Goal: Find specific page/section: Find specific page/section

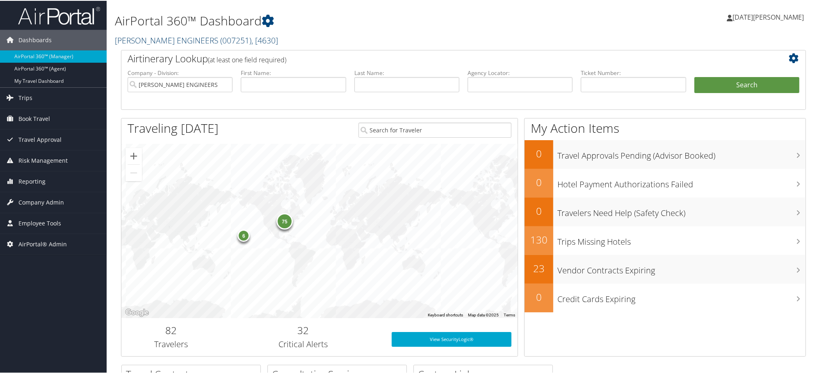
click at [151, 40] on link "CAROLLO ENGINEERS ( 007251 ) , [ 4630 ]" at bounding box center [196, 39] width 163 height 11
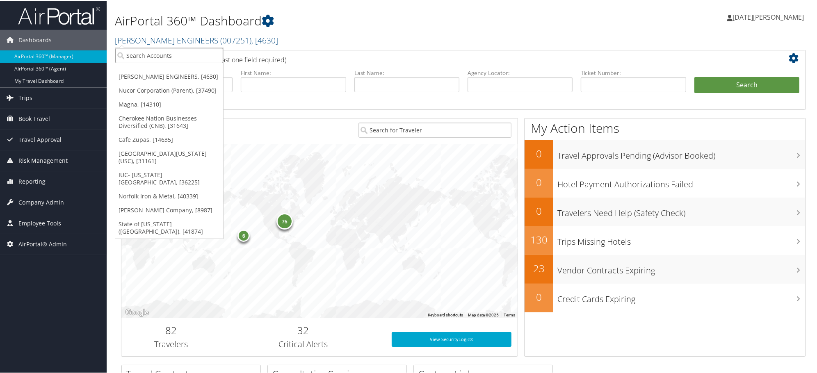
click at [153, 57] on input "search" at bounding box center [169, 54] width 108 height 15
paste input "Cherokee Nation Businesses Diversified (CNB)"
type input "Cherokee Nation Businesses Diversified (CNB)"
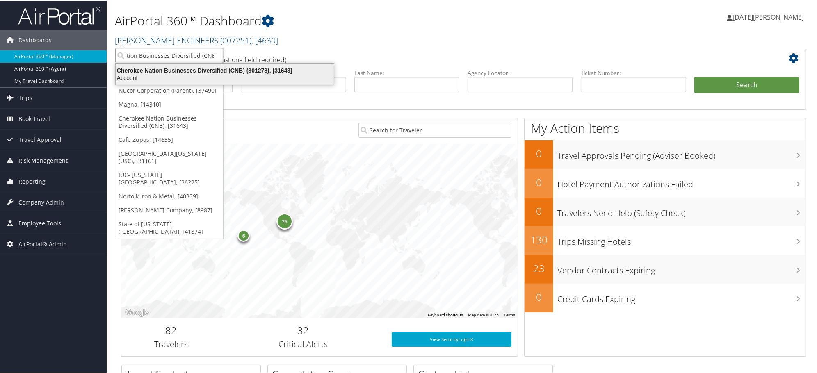
click at [150, 71] on div "Cherokee Nation Businesses Diversified (CNB) (301278), [31643]" at bounding box center [225, 69] width 228 height 7
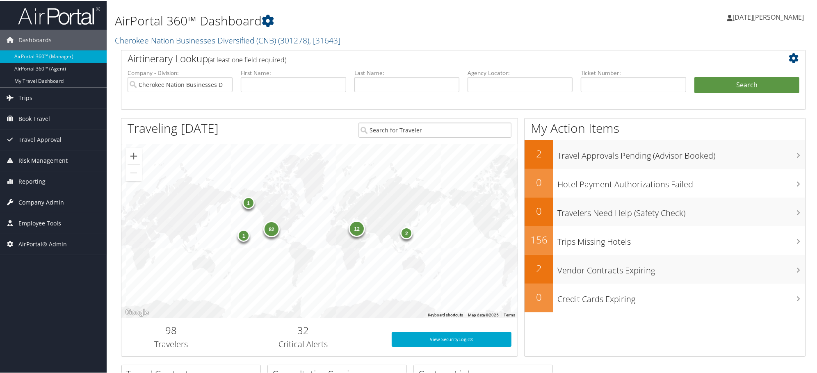
click at [35, 204] on span "Company Admin" at bounding box center [41, 202] width 46 height 21
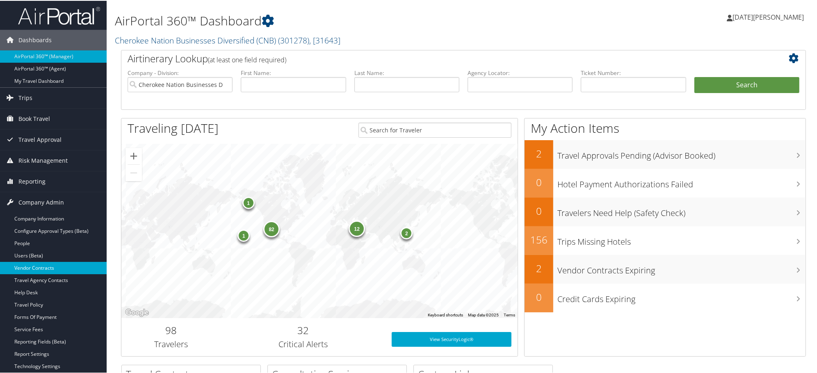
click at [40, 266] on link "Vendor Contracts" at bounding box center [53, 267] width 107 height 12
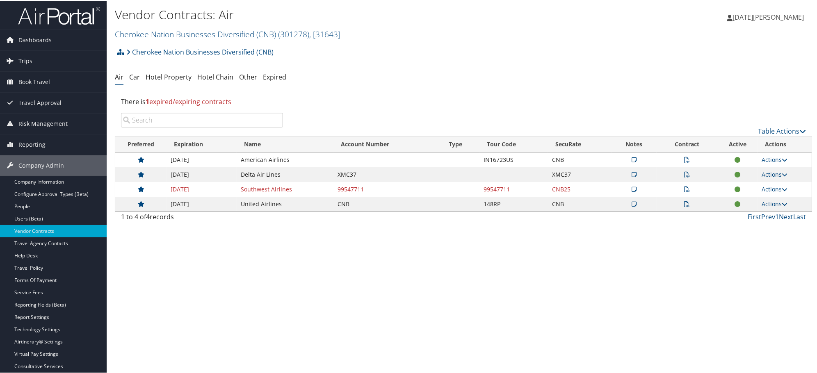
drag, startPoint x: 64, startPoint y: 314, endPoint x: 347, endPoint y: 243, distance: 291.6
click at [347, 243] on div "Vendor Contracts: Air Cherokee Nation Businesses Diversified (CNB) ( 301278 ) ,…" at bounding box center [464, 186] width 714 height 373
click at [171, 76] on link "Hotel Property" at bounding box center [169, 76] width 46 height 9
